Goal: Find contact information: Find contact information

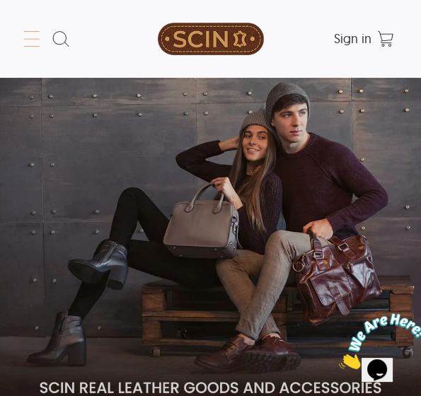
click at [38, 38] on icon at bounding box center [32, 39] width 23 height 23
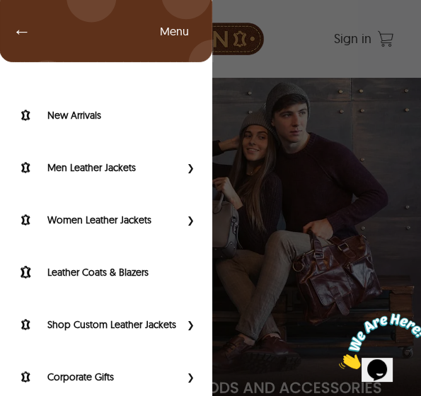
click at [294, 180] on div "← Menu New Arrivals Men Leather Jackets Aviator Leather Jackets Bomber Leather …" at bounding box center [210, 198] width 421 height 396
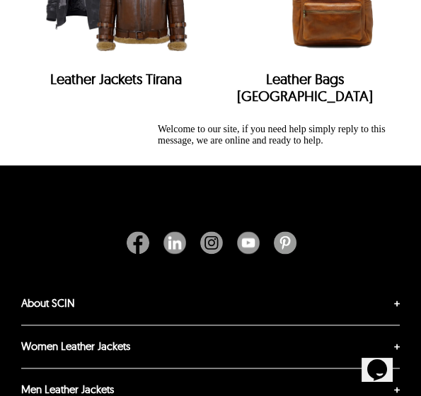
scroll to position [7397, 0]
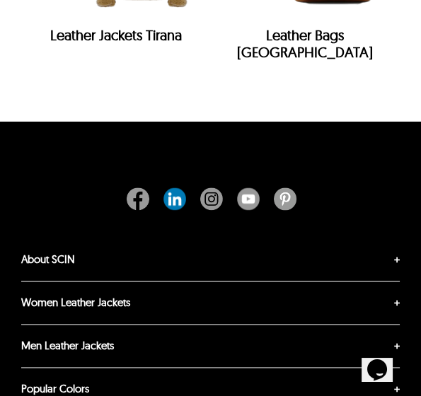
click at [172, 187] on img "Linkedin" at bounding box center [174, 198] width 23 height 23
click at [175, 187] on img "Linkedin" at bounding box center [174, 198] width 23 height 23
click at [158, 124] on icon "Chat attention grabber" at bounding box center [158, 124] width 0 height 0
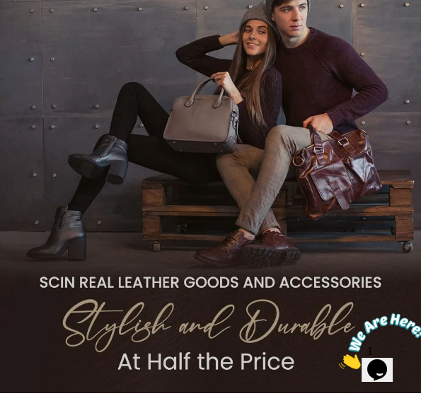
scroll to position [0, 0]
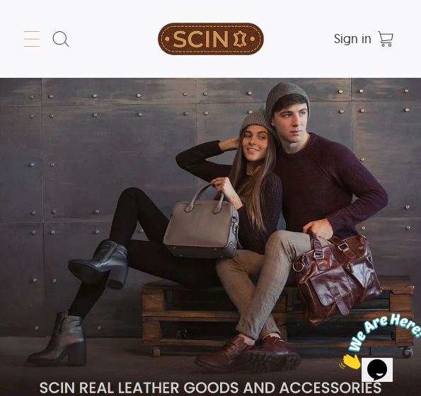
click at [30, 32] on icon at bounding box center [32, 39] width 23 height 23
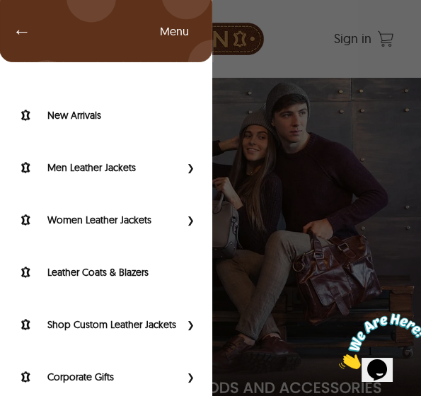
click at [254, 71] on div "← Menu New Arrivals Men Leather Jackets Aviator Leather Jackets Bomber Leather …" at bounding box center [210, 198] width 421 height 396
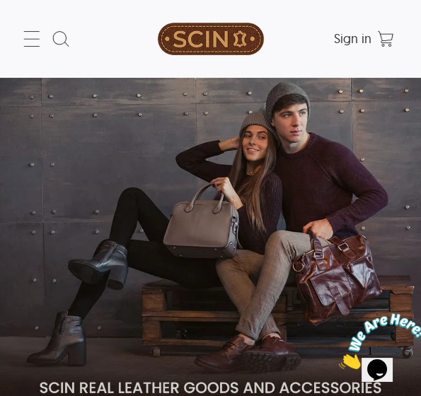
click at [12, 37] on div "← Menu New Arrivals Men Leather Jackets Aviator Leather Jackets Bomber Leather …" at bounding box center [210, 39] width 421 height 78
click at [21, 37] on icon at bounding box center [32, 39] width 23 height 23
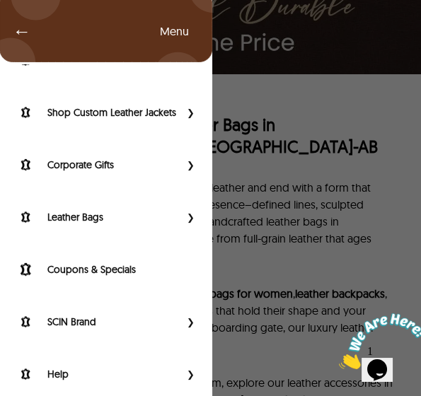
scroll to position [237, 0]
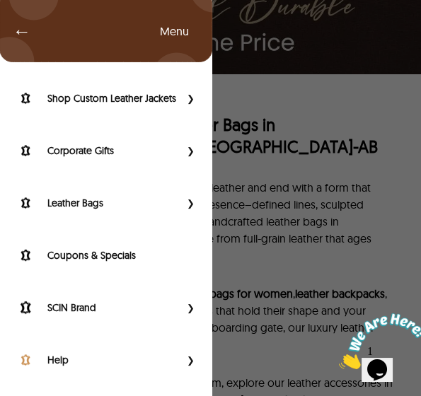
click at [70, 358] on label "Help" at bounding box center [113, 360] width 132 height 14
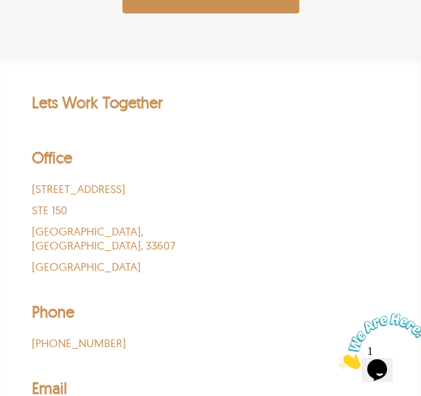
scroll to position [495, 0]
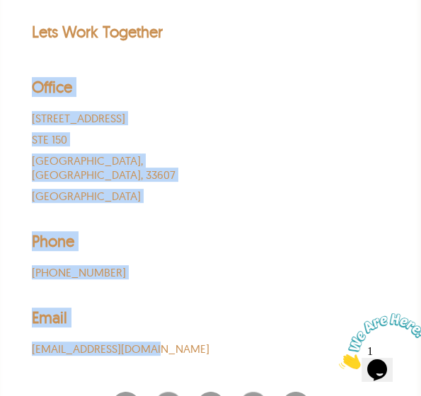
drag, startPoint x: 178, startPoint y: 347, endPoint x: 9, endPoint y: 65, distance: 328.4
click at [9, 65] on div "Lets Work Together Office [STREET_ADDRESS] Phone ‪[PHONE_NUMBER]‬ Email [EMAIL_…" at bounding box center [210, 224] width 407 height 405
copy div "Office [STREET_ADDRESS] Phone ‪[PHONE_NUMBER]‬ Email [EMAIL_ADDRESS][DOMAIN_NAM…"
